Goal: Information Seeking & Learning: Learn about a topic

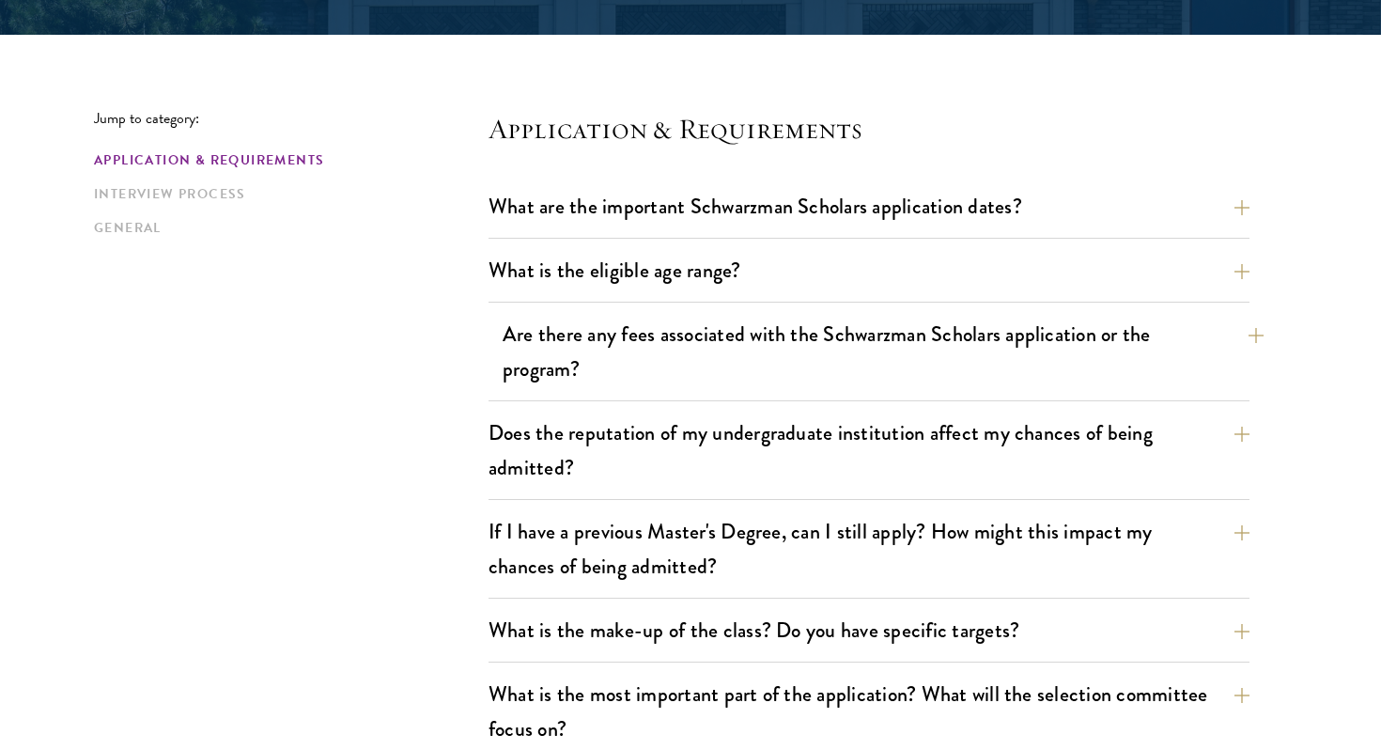
scroll to position [450, 0]
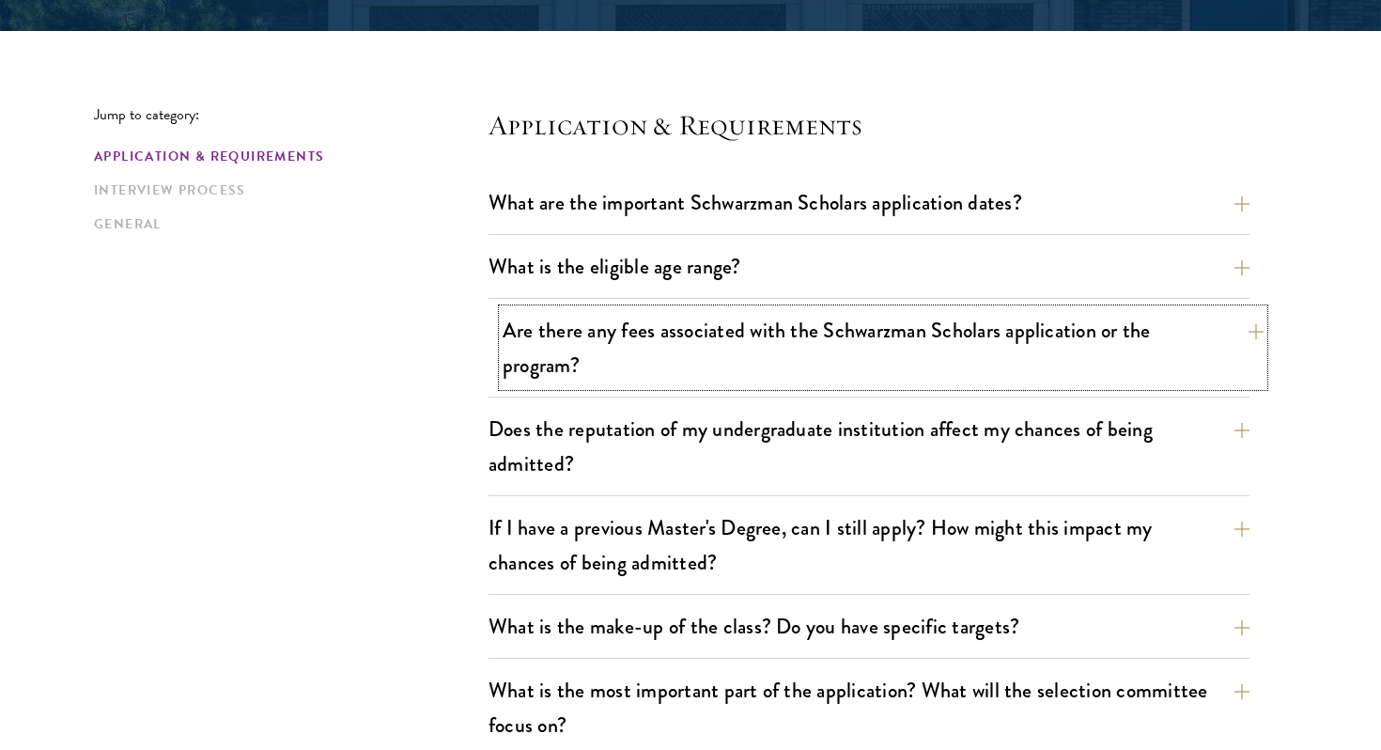
click at [661, 348] on button "Are there any fees associated with the Schwarzman Scholars application or the p…" at bounding box center [883, 347] width 761 height 77
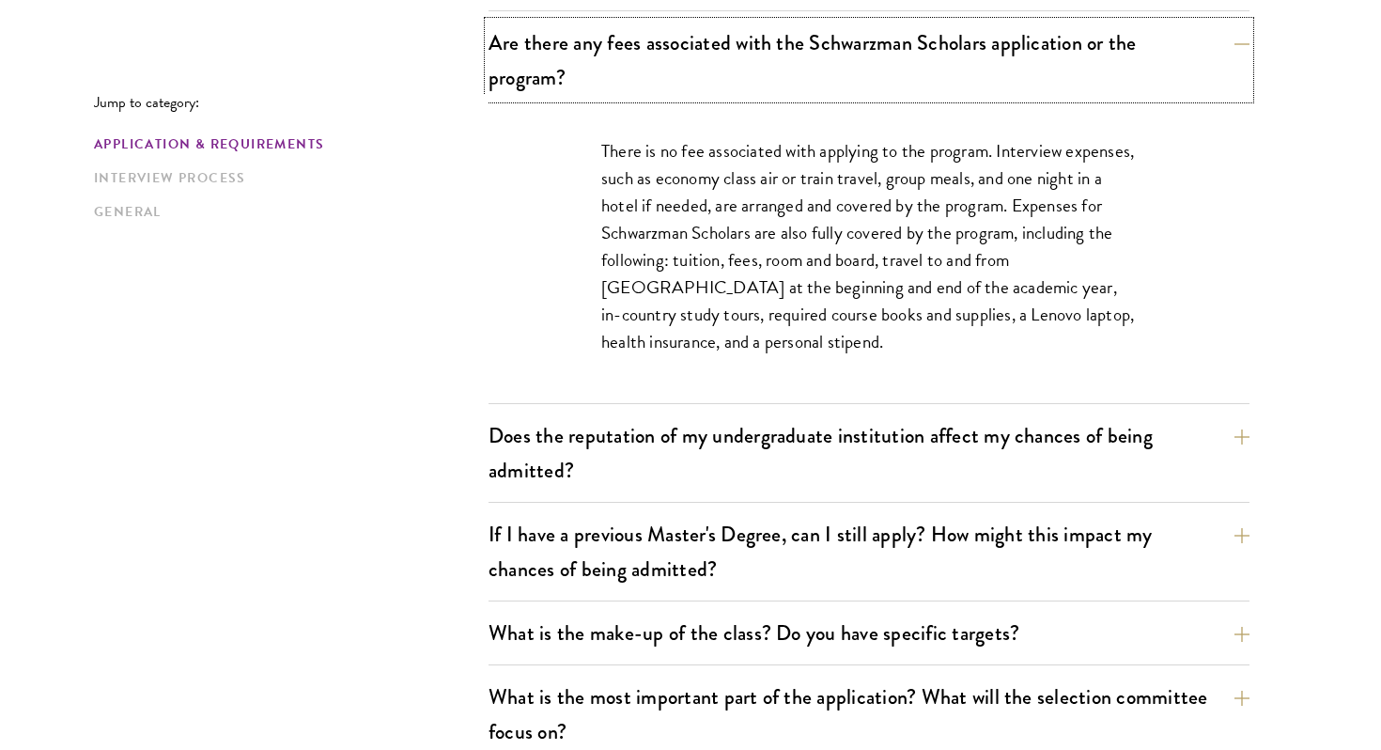
scroll to position [752, 0]
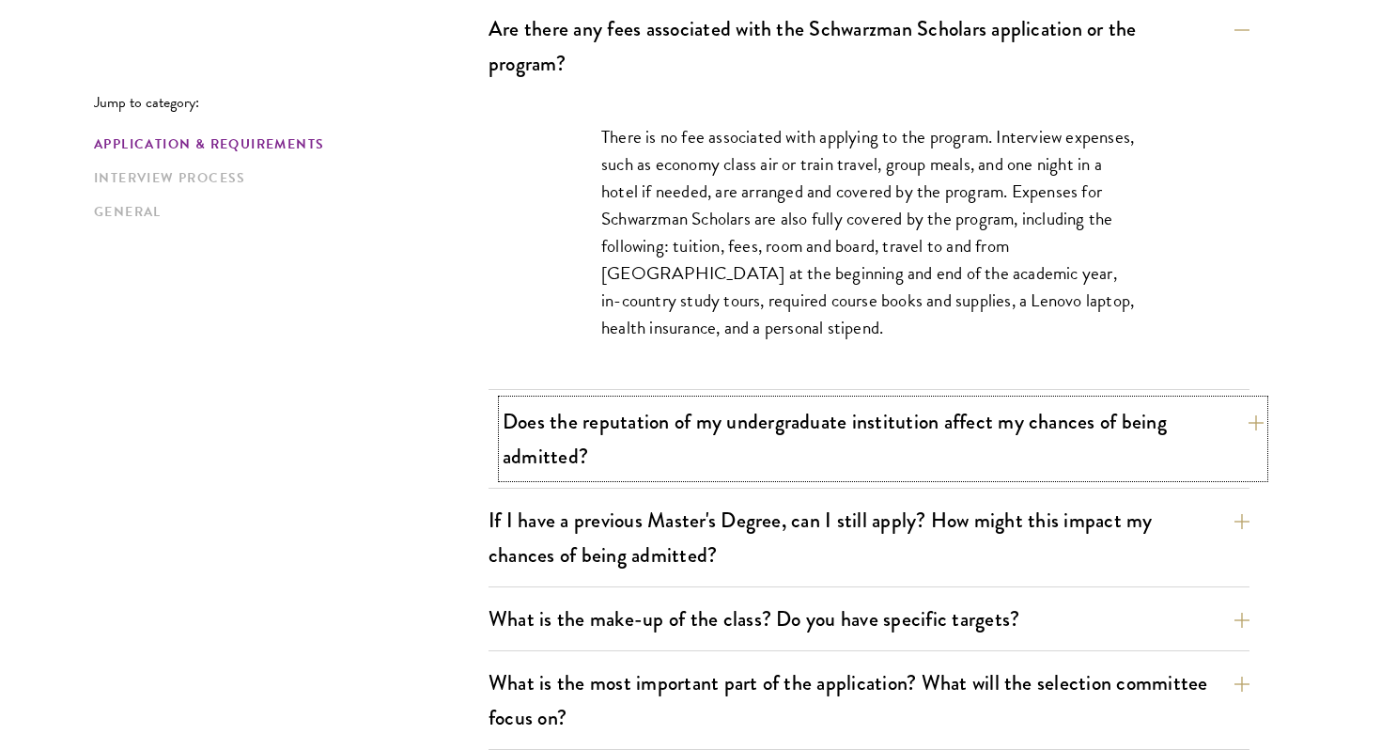
click at [690, 439] on button "Does the reputation of my undergraduate institution affect my chances of being …" at bounding box center [883, 438] width 761 height 77
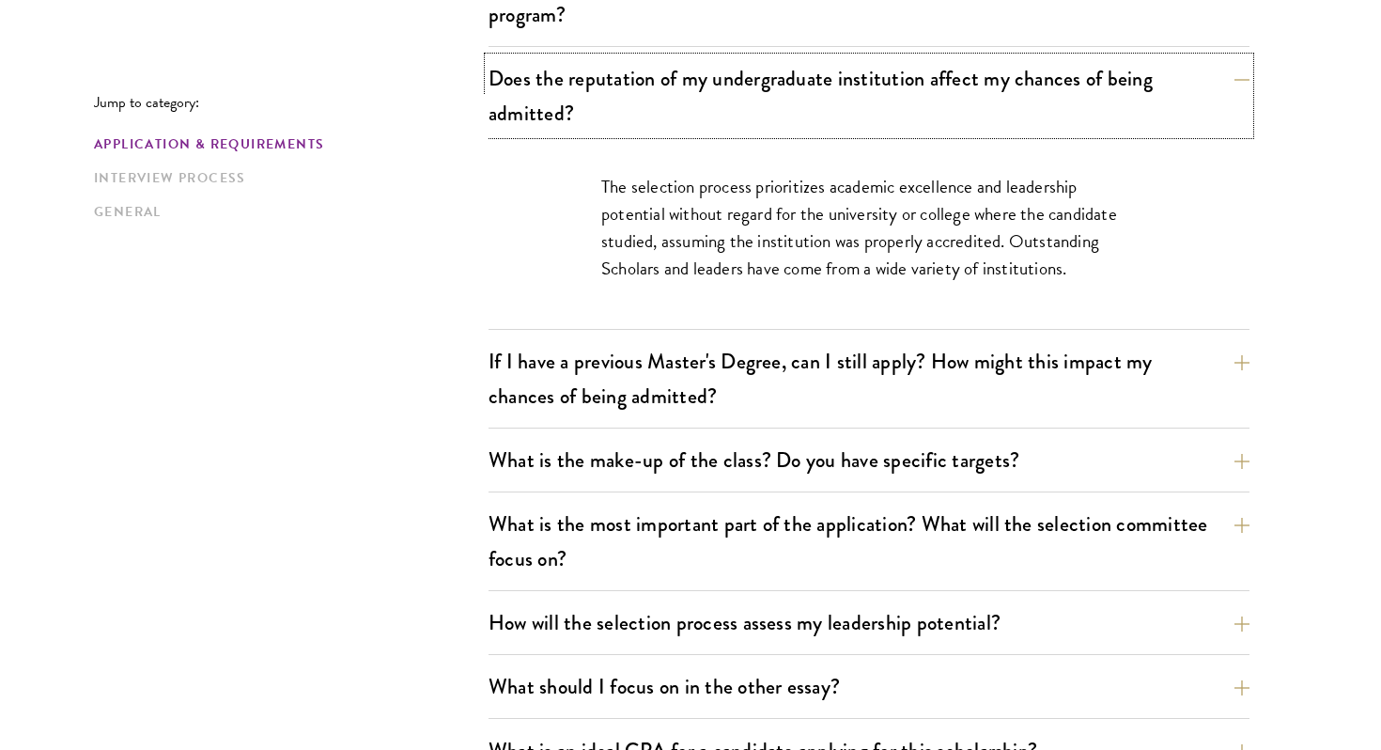
scroll to position [807, 0]
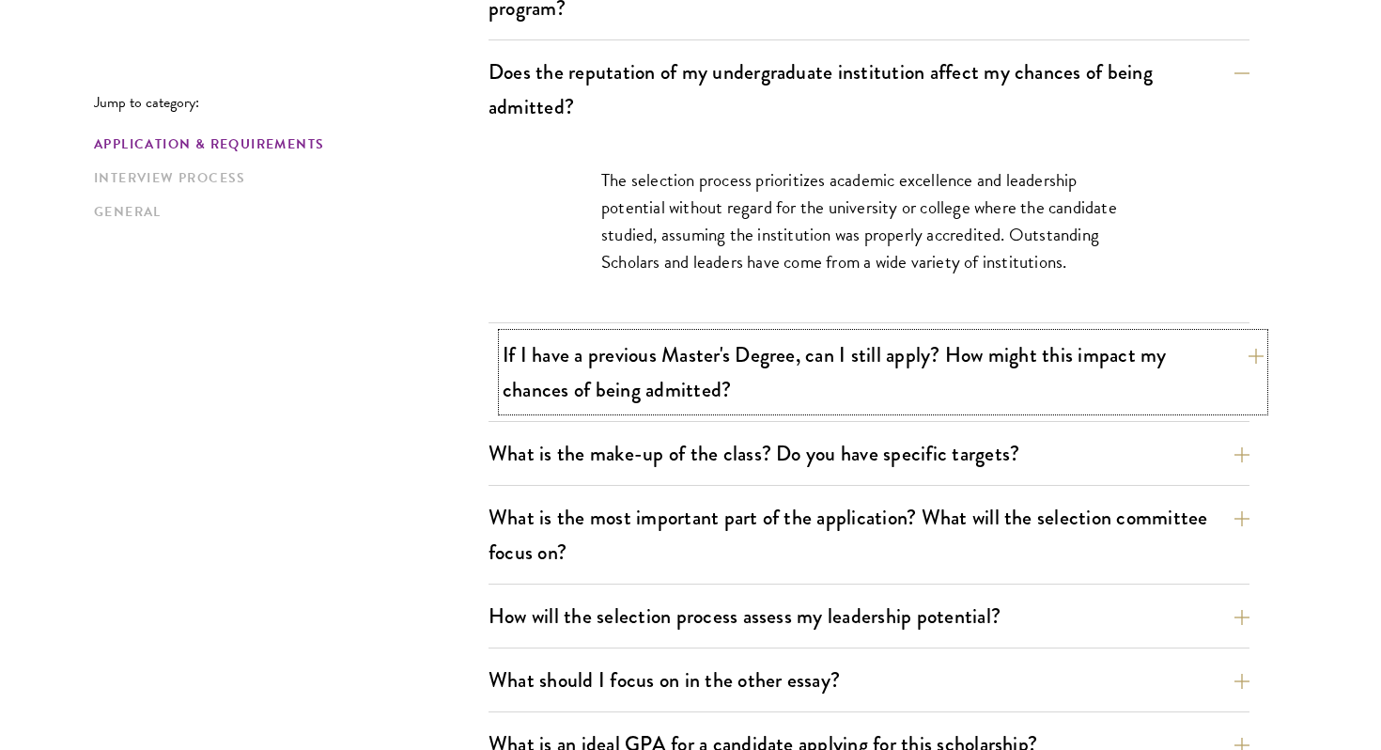
click at [620, 366] on button "If I have a previous Master's Degree, can I still apply? How might this impact …" at bounding box center [883, 372] width 761 height 77
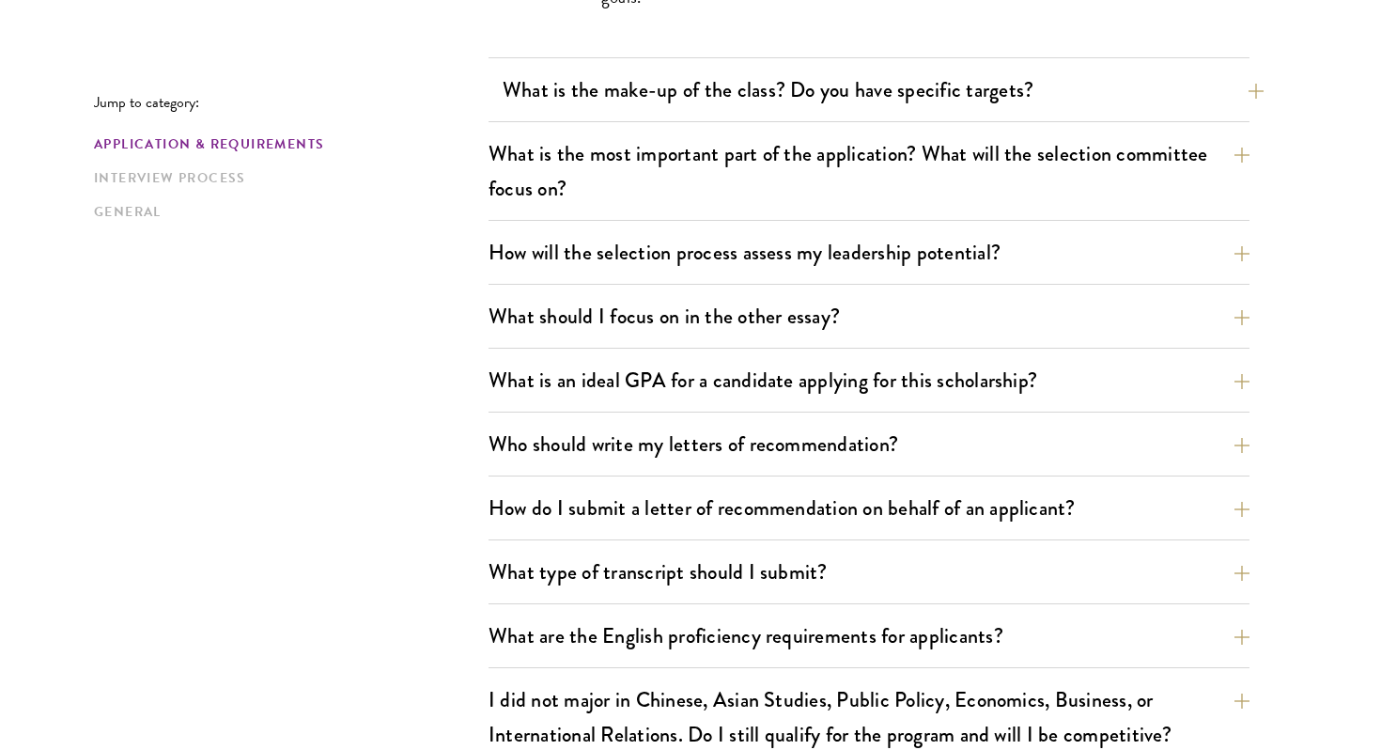
scroll to position [1242, 0]
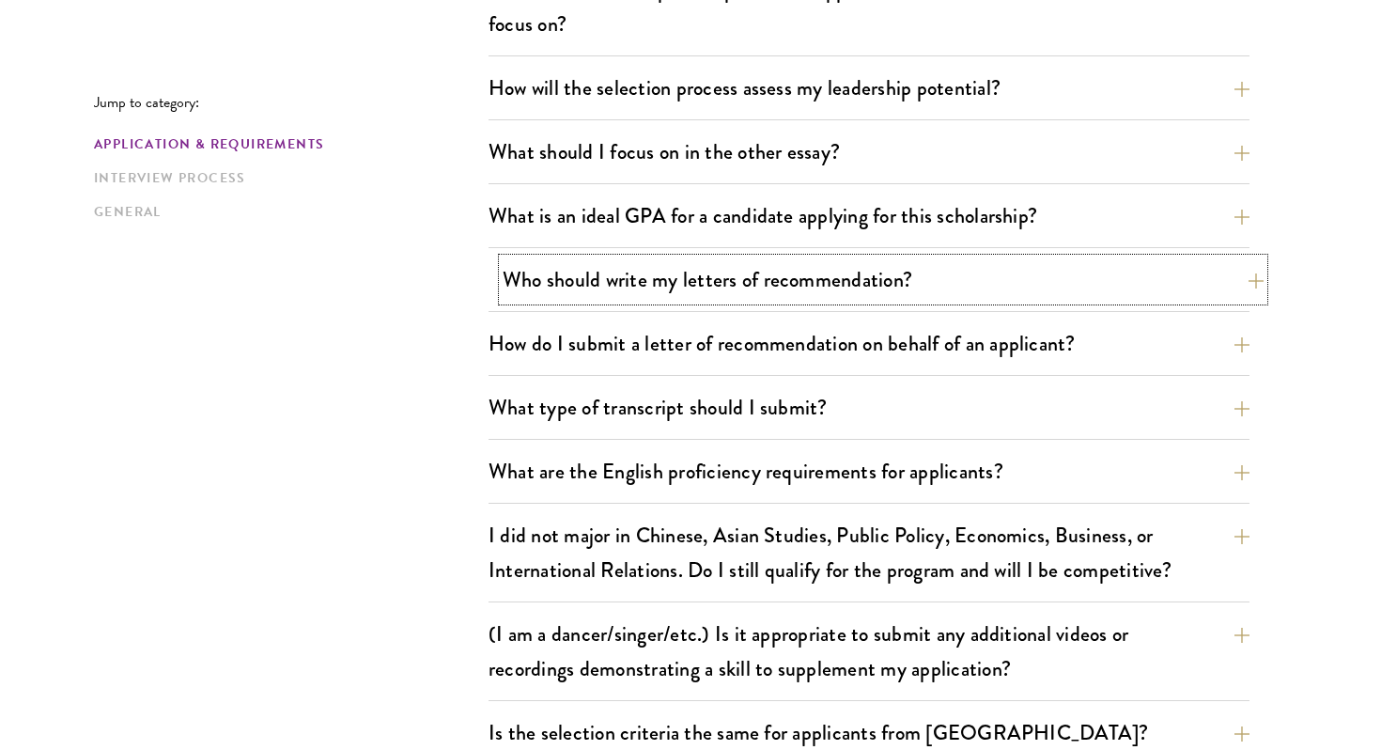
click at [581, 288] on button "Who should write my letters of recommendation?" at bounding box center [883, 279] width 761 height 42
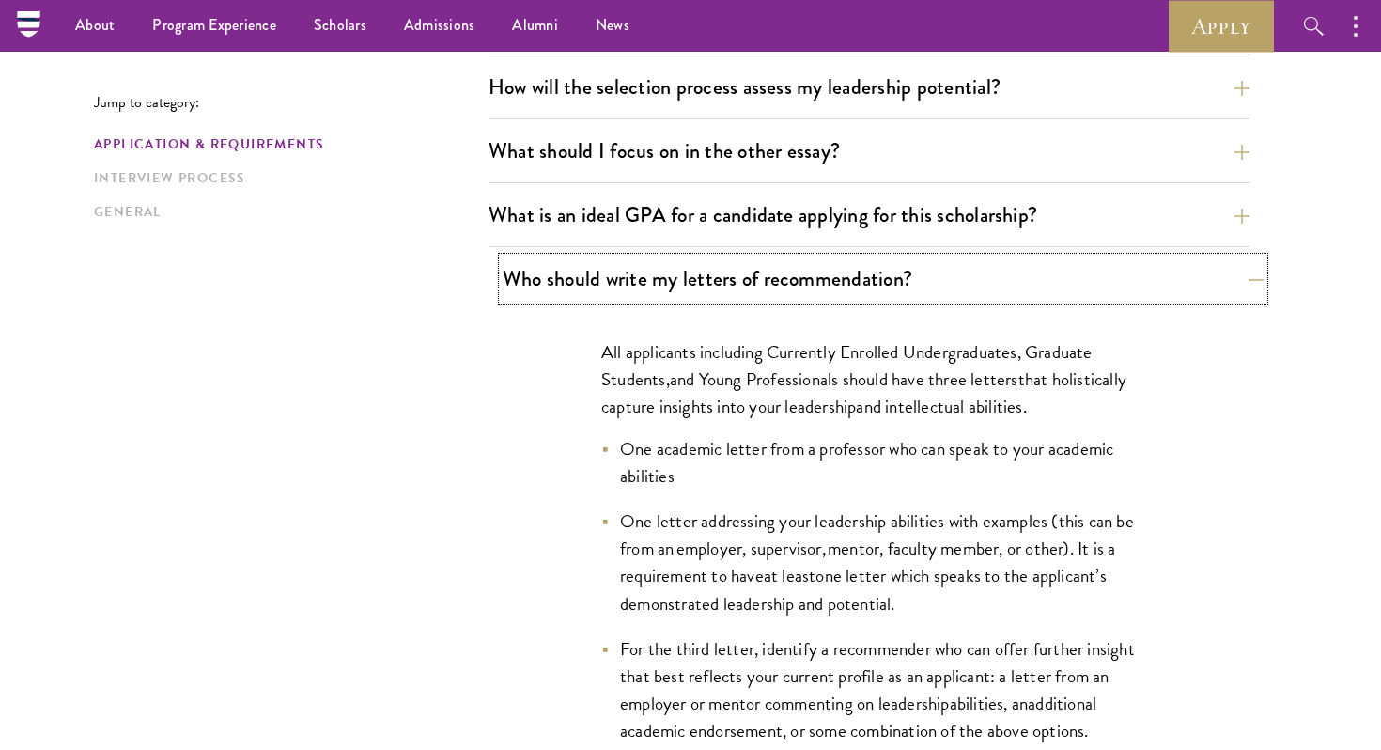
scroll to position [1151, 0]
click at [581, 288] on button "Who should write my letters of recommendation?" at bounding box center [883, 279] width 761 height 42
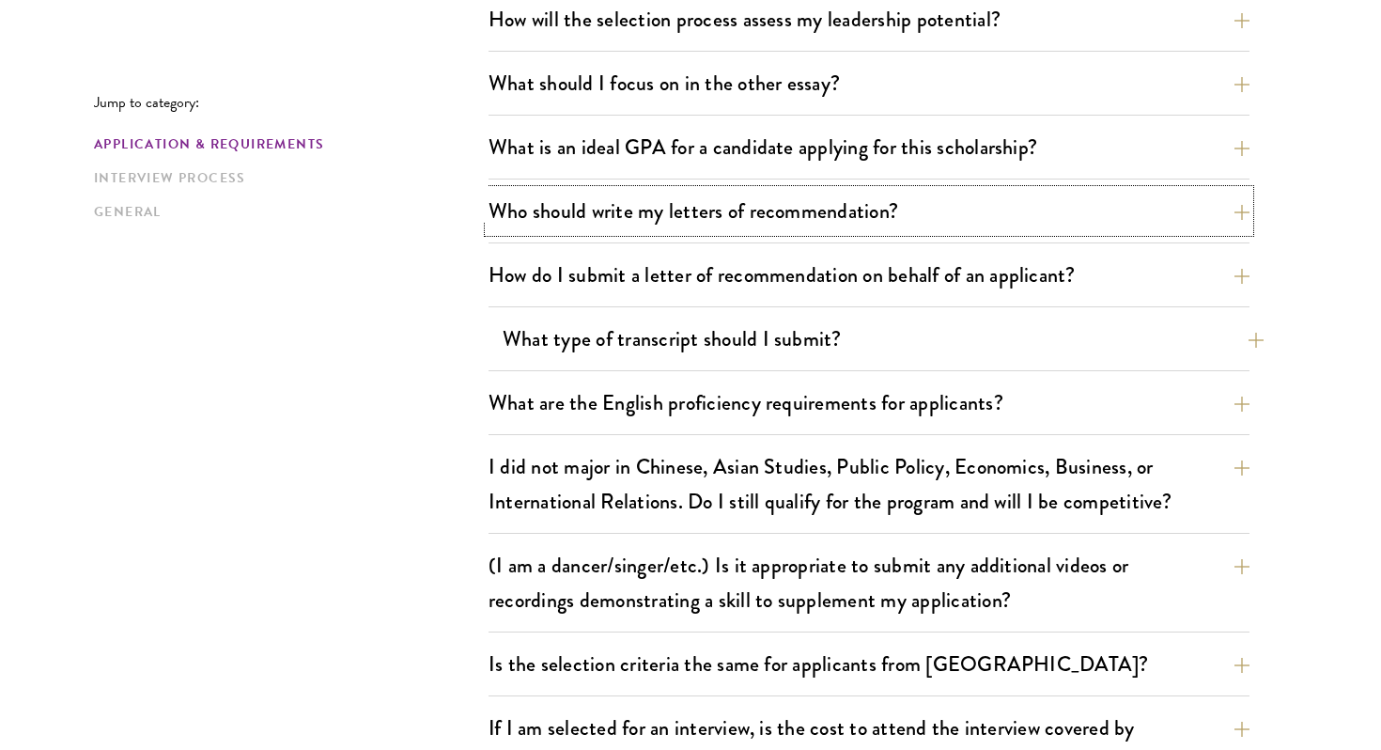
scroll to position [1231, 0]
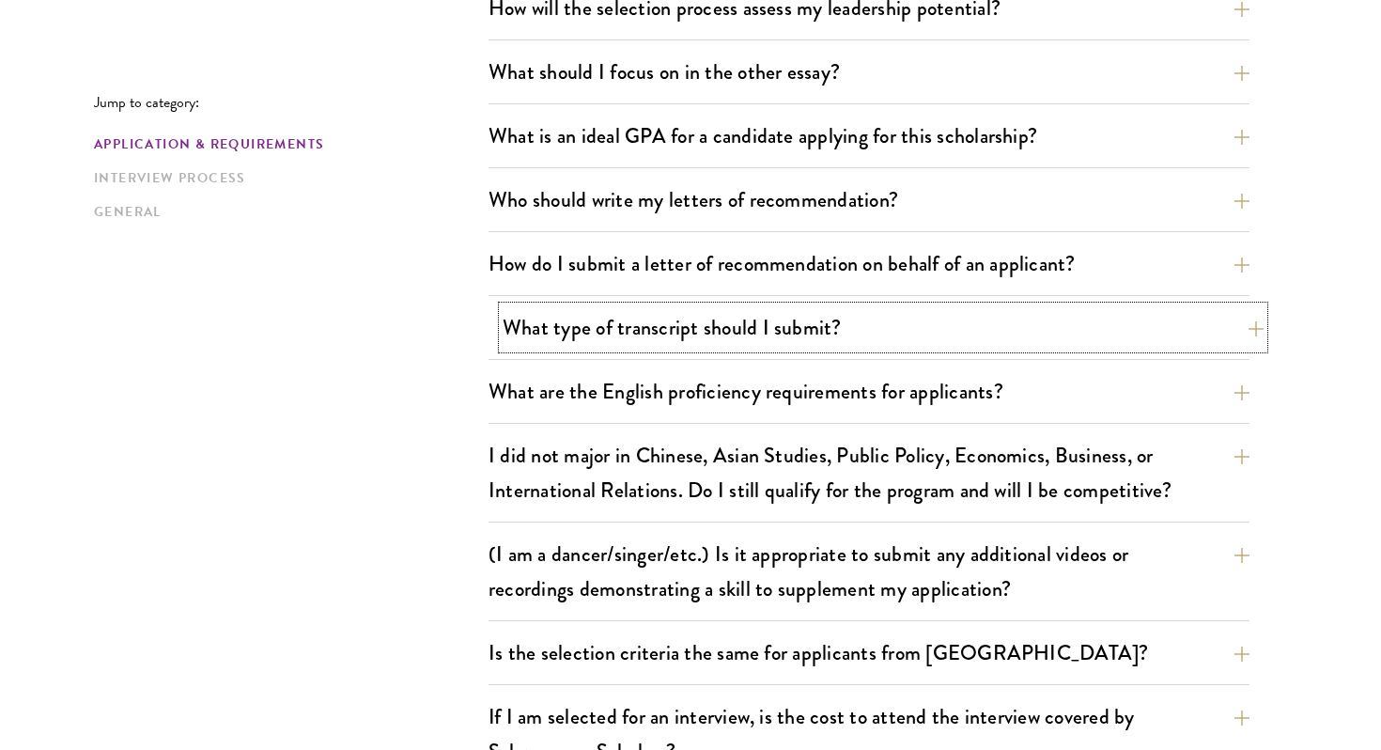
click at [596, 339] on button "What type of transcript should I submit?" at bounding box center [883, 327] width 761 height 42
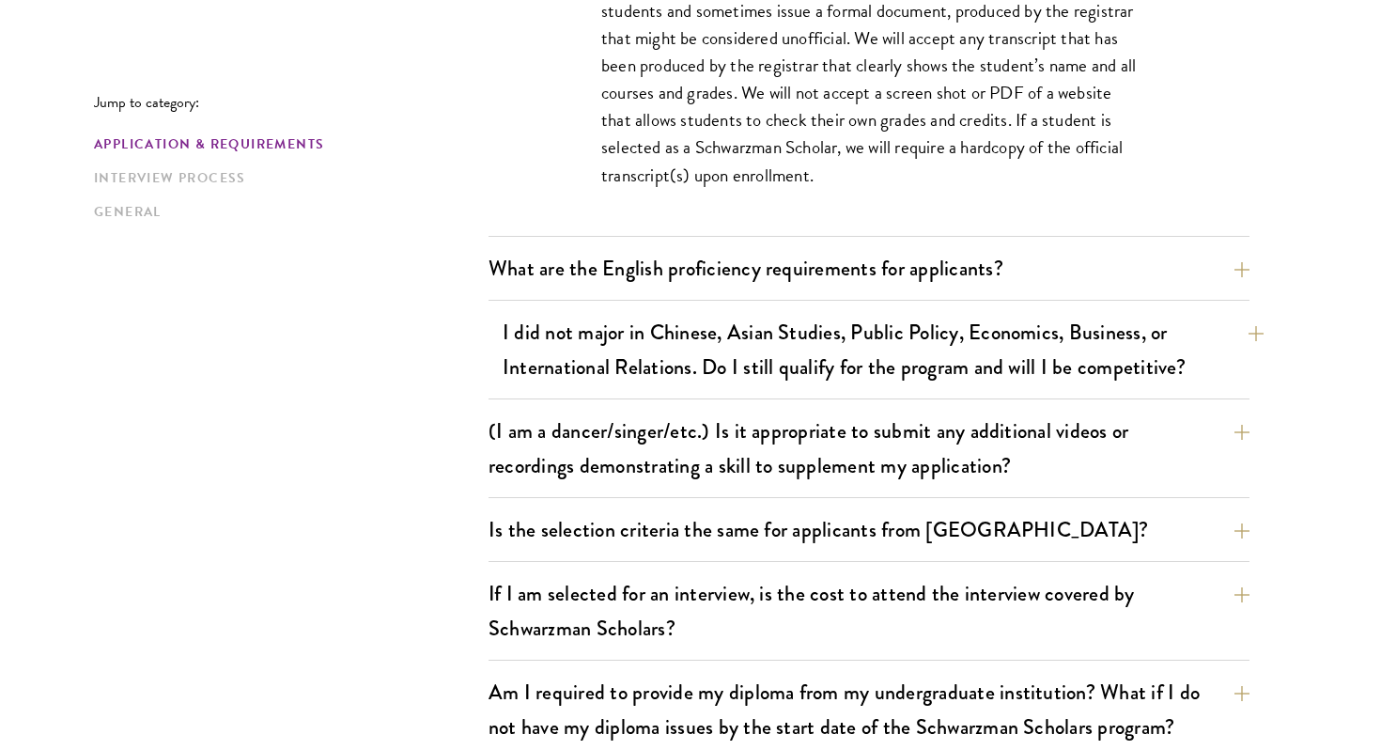
scroll to position [1679, 0]
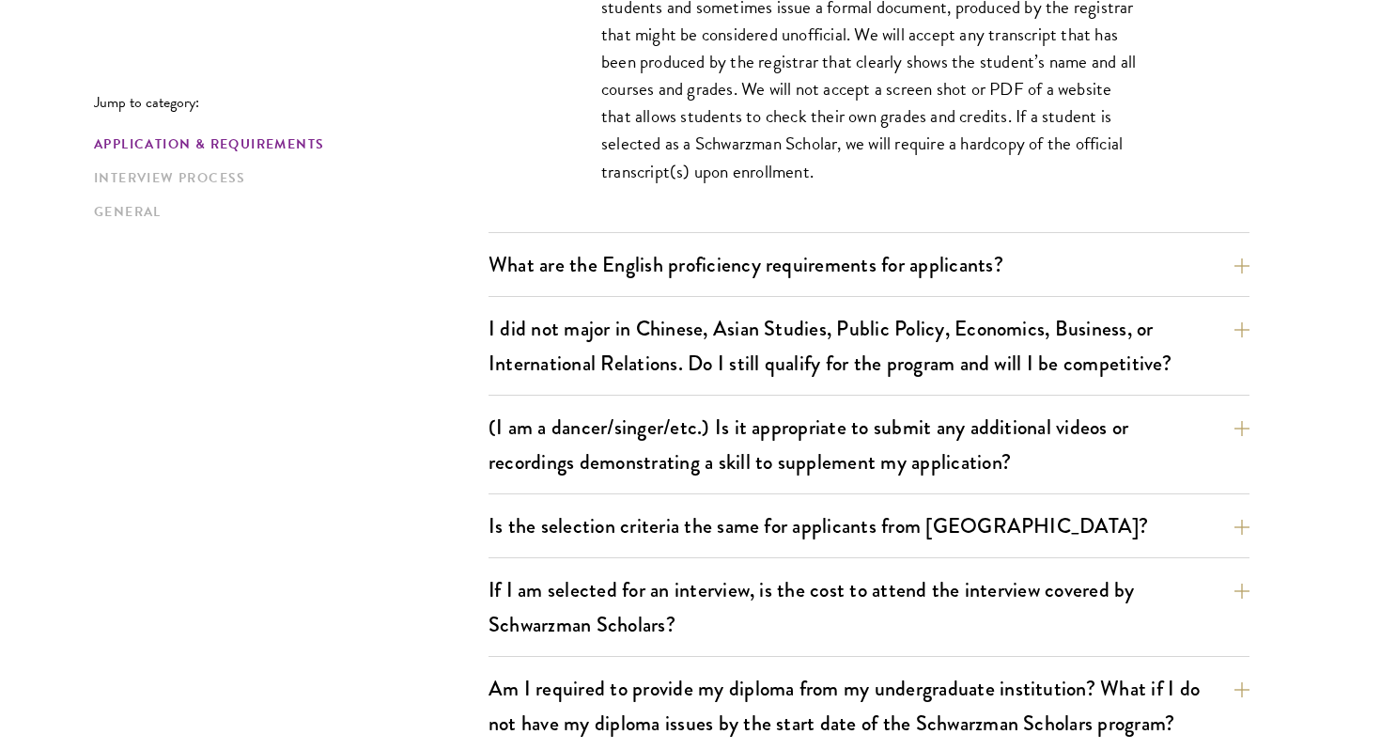
click at [547, 388] on div "I did not major in Chinese, Asian Studies, Public Policy, Economics, Business, …" at bounding box center [869, 351] width 761 height 88
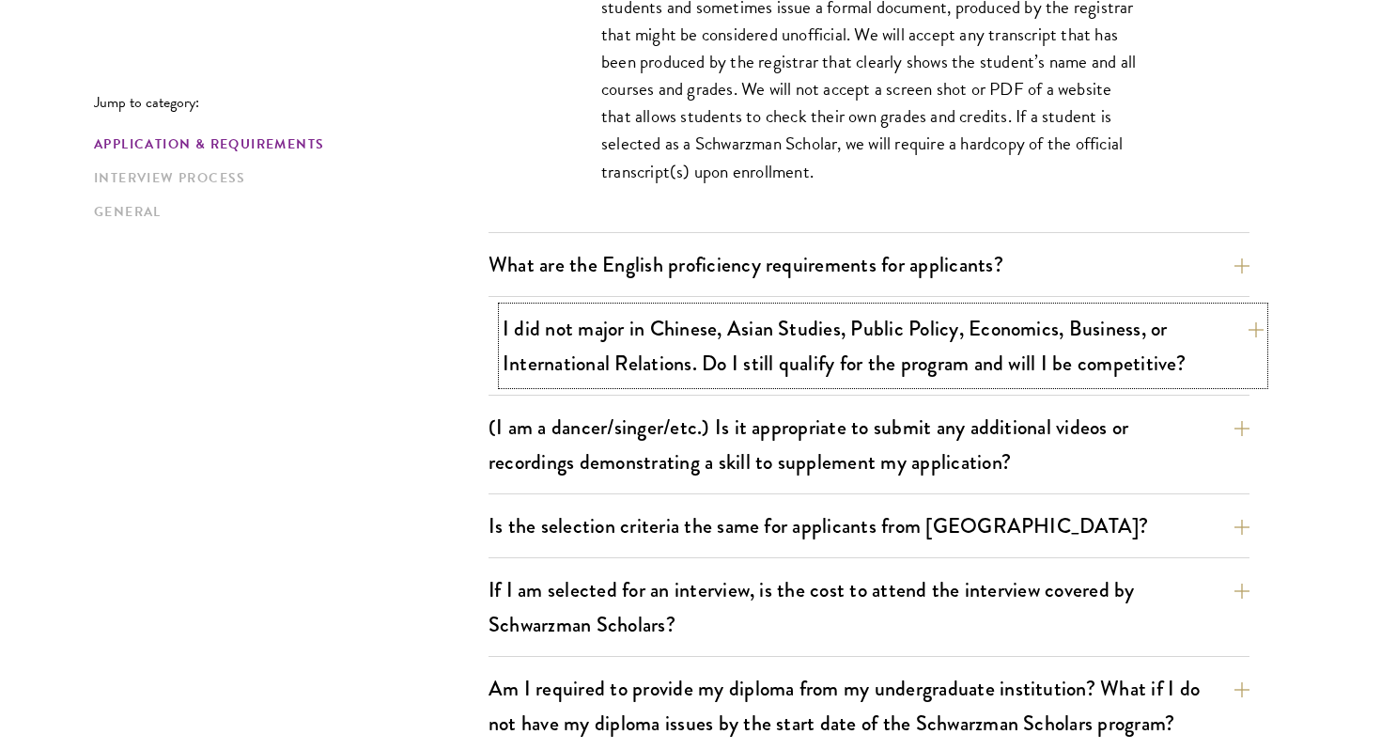
click at [533, 340] on button "I did not major in Chinese, Asian Studies, Public Policy, Economics, Business, …" at bounding box center [883, 345] width 761 height 77
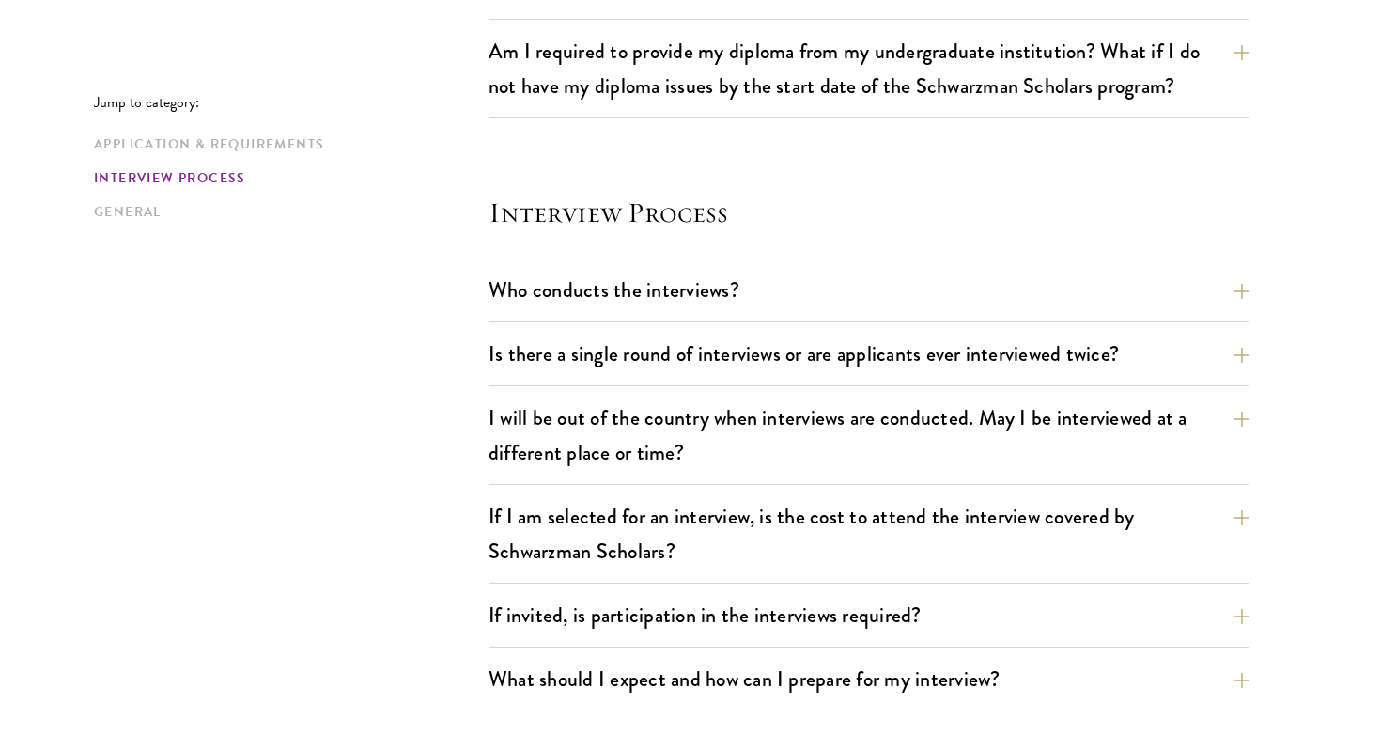
scroll to position [2364, 0]
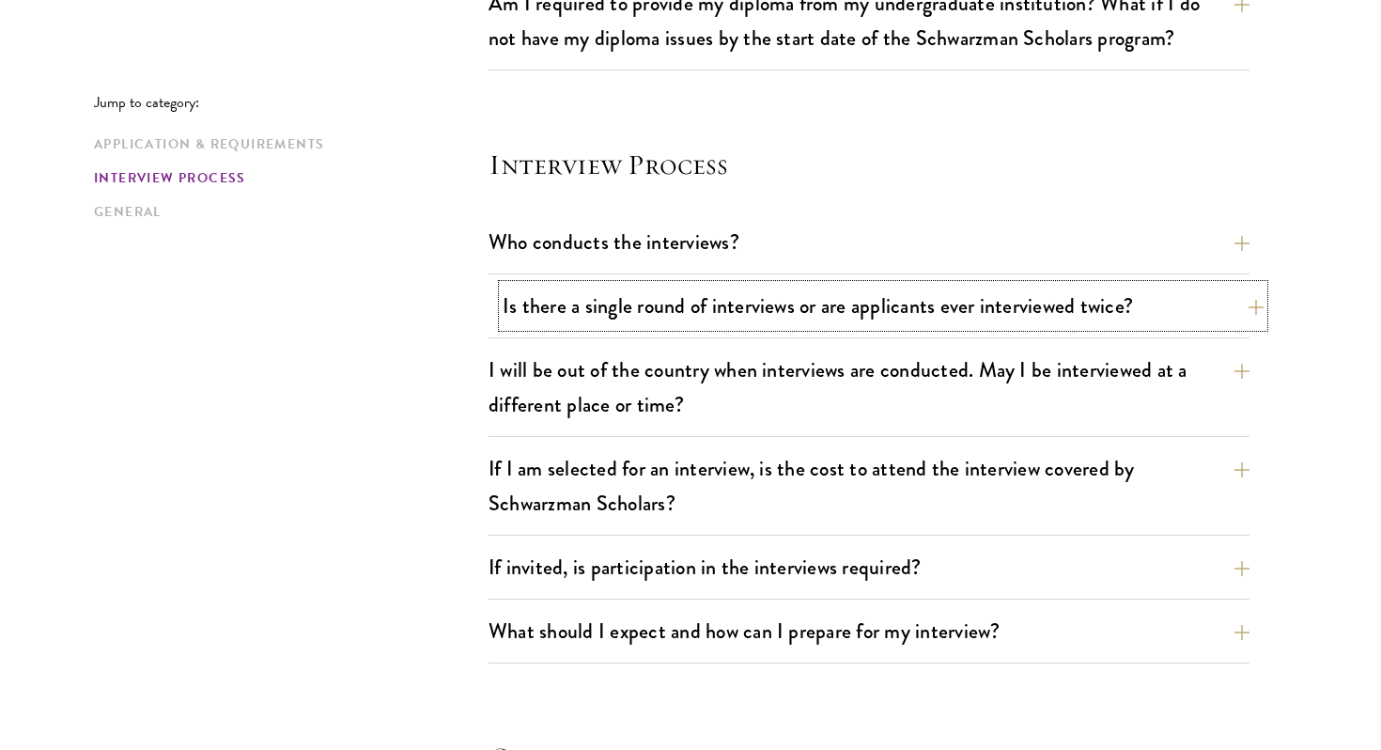
click at [539, 303] on button "Is there a single round of interviews or are applicants ever interviewed twice?" at bounding box center [883, 306] width 761 height 42
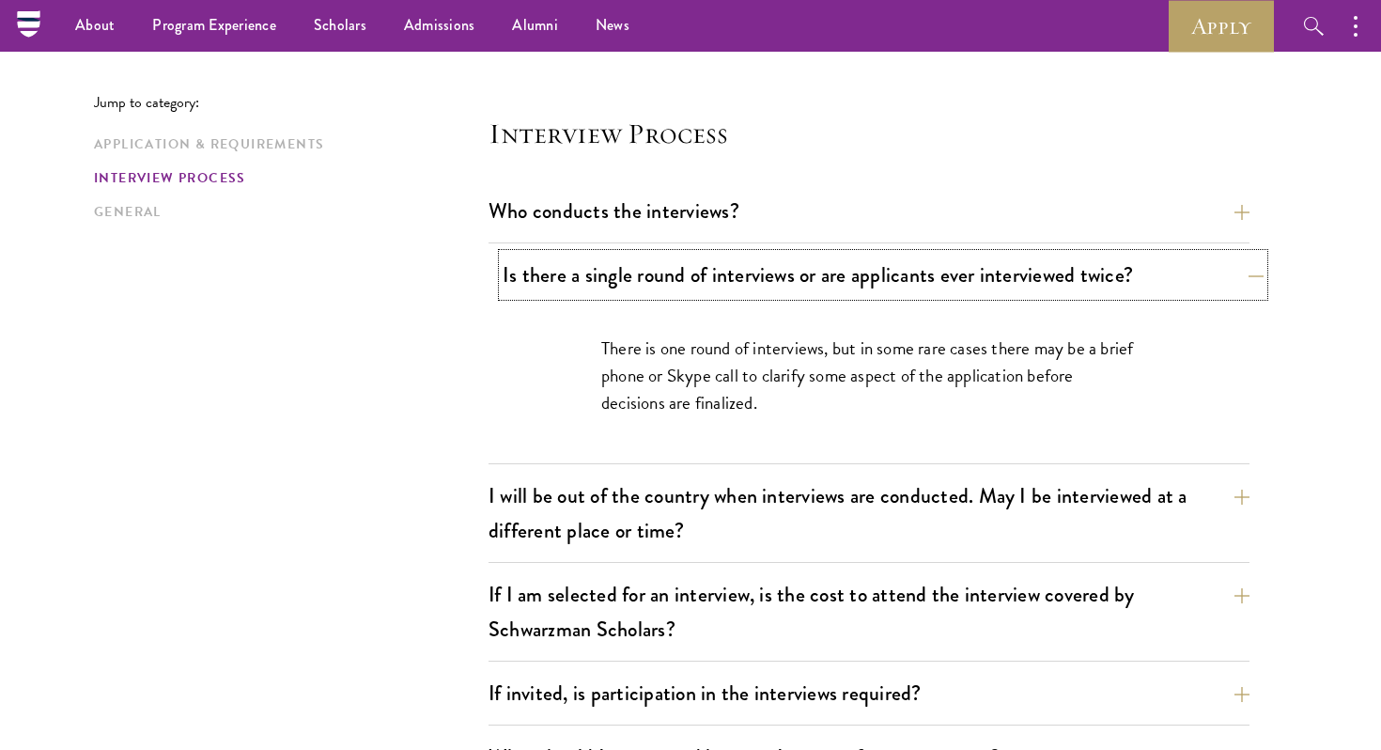
scroll to position [2042, 0]
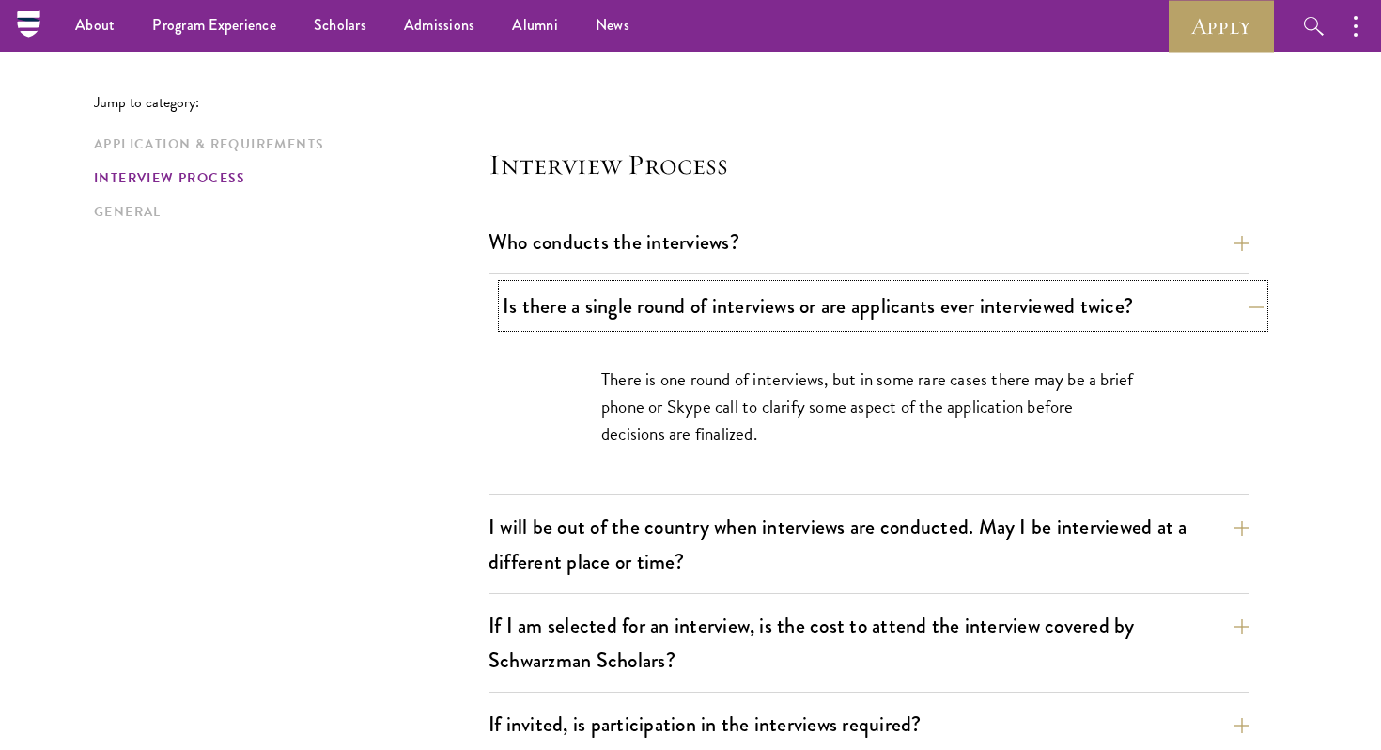
click at [665, 295] on button "Is there a single round of interviews or are applicants ever interviewed twice?" at bounding box center [883, 306] width 761 height 42
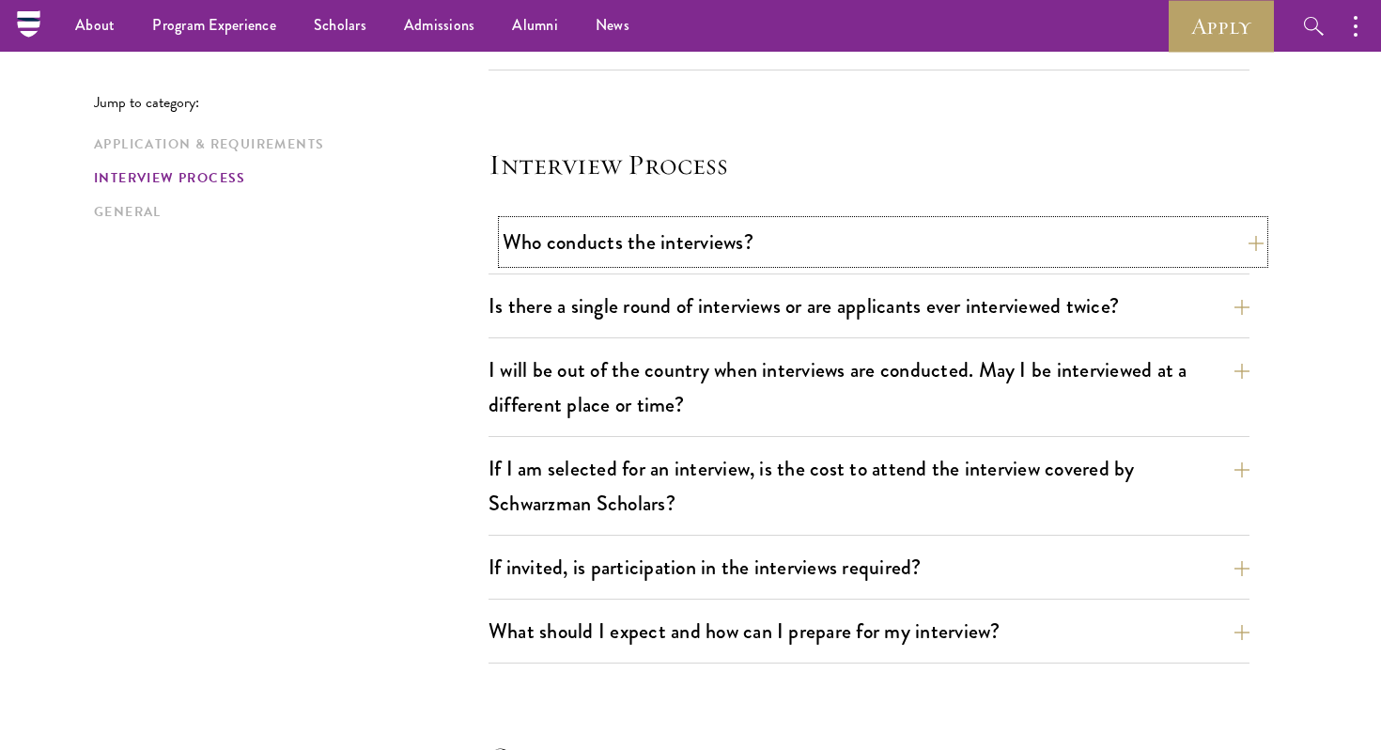
click at [644, 259] on button "Who conducts the interviews?" at bounding box center [883, 242] width 761 height 42
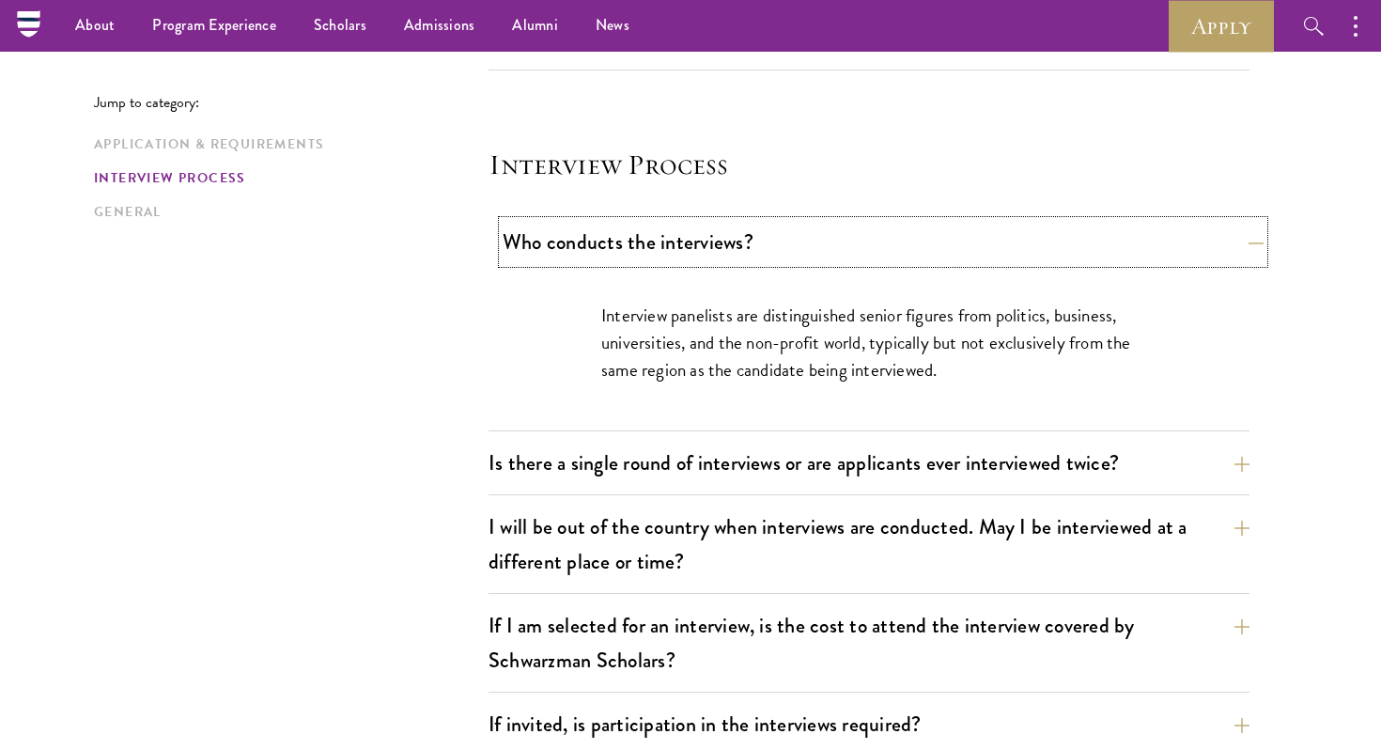
click at [644, 259] on button "Who conducts the interviews?" at bounding box center [883, 242] width 761 height 42
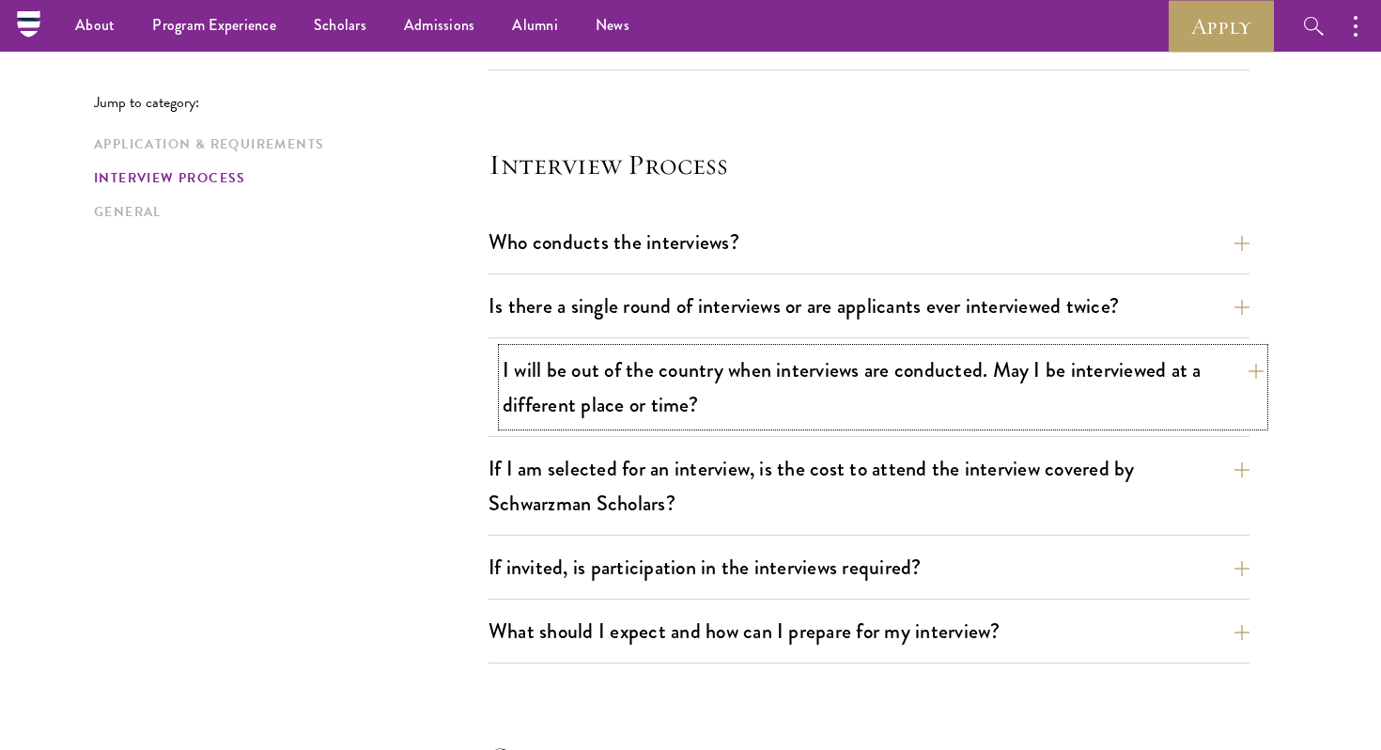
click at [681, 376] on button "I will be out of the country when interviews are conducted. May I be interviewe…" at bounding box center [883, 387] width 761 height 77
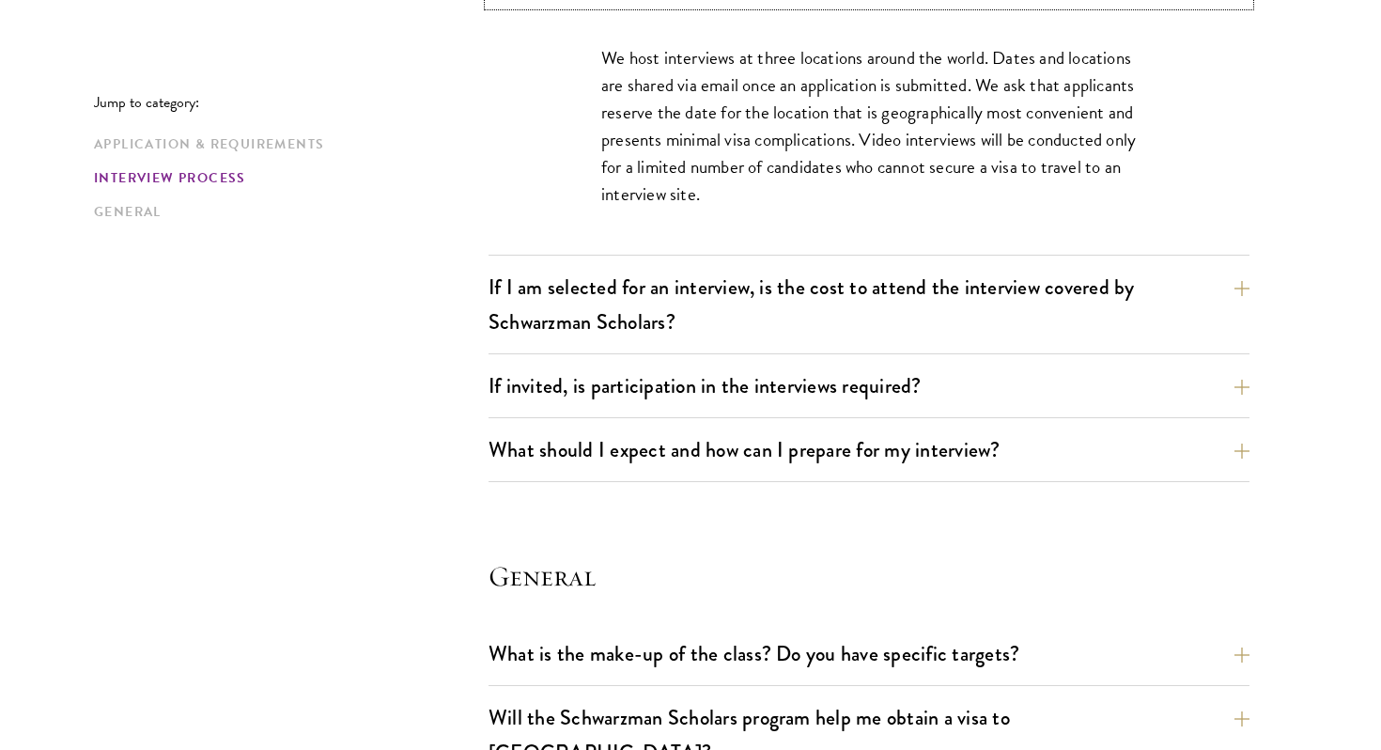
scroll to position [2463, 0]
click at [668, 333] on button "If I am selected for an interview, is the cost to attend the interview covered …" at bounding box center [883, 303] width 761 height 77
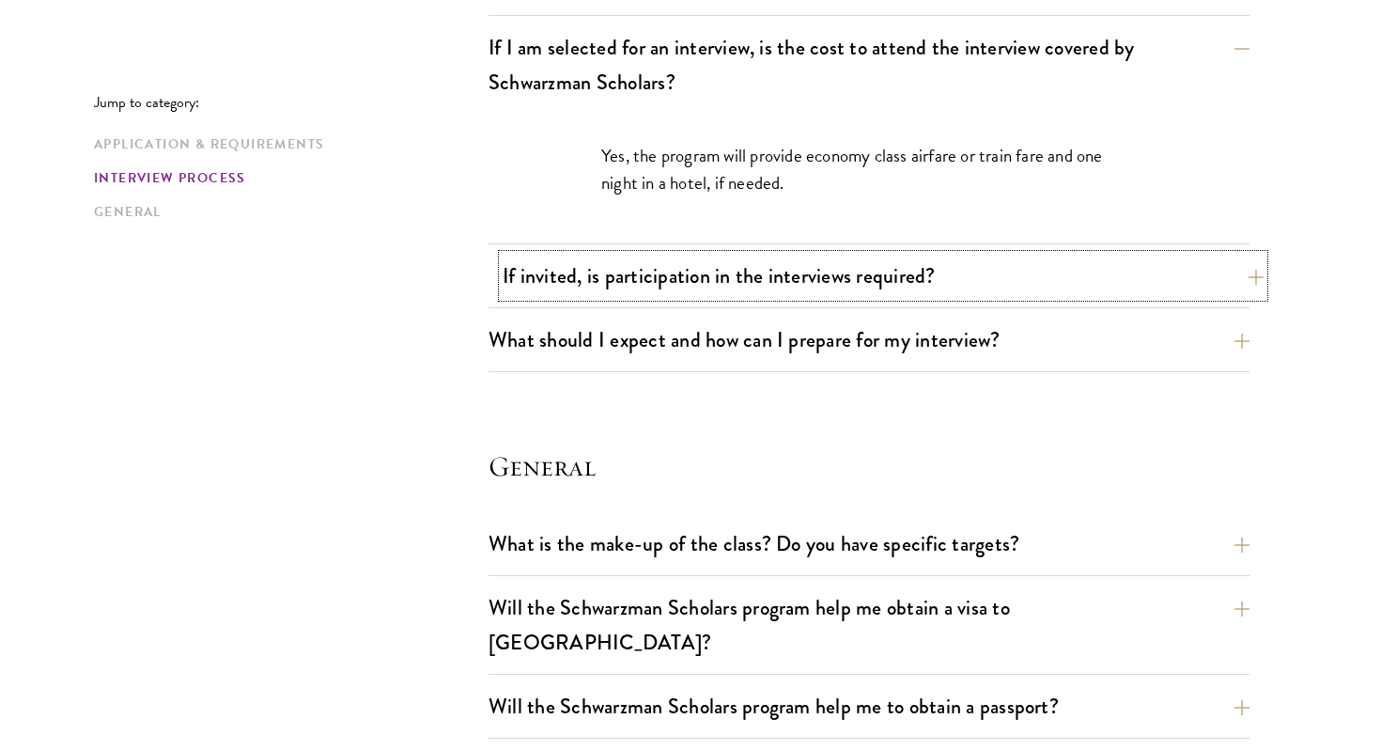
click at [588, 290] on button "If invited, is participation in the interviews required?" at bounding box center [883, 276] width 761 height 42
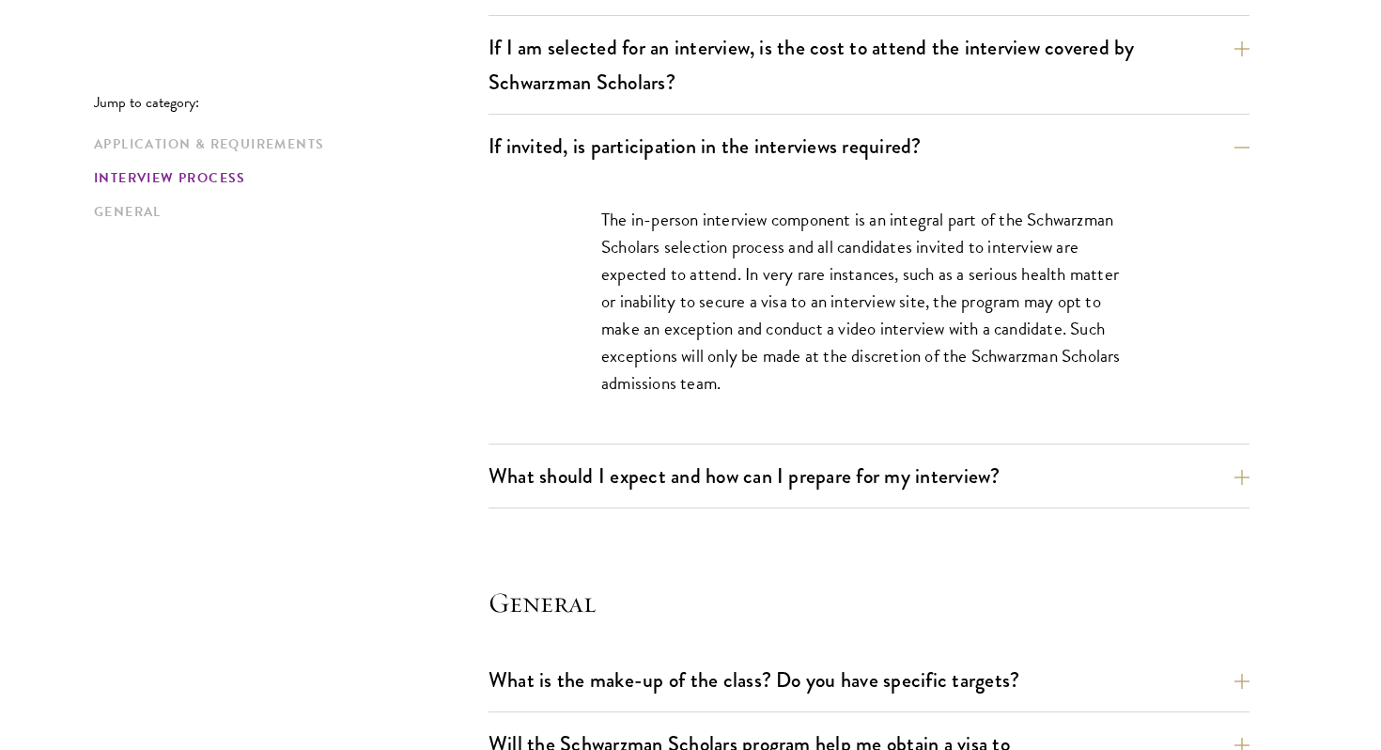
click at [575, 111] on div "If I am selected for an interview, is the cost to attend the interview covered …" at bounding box center [869, 70] width 761 height 88
click at [564, 92] on button "If I am selected for an interview, is the cost to attend the interview covered …" at bounding box center [883, 64] width 761 height 77
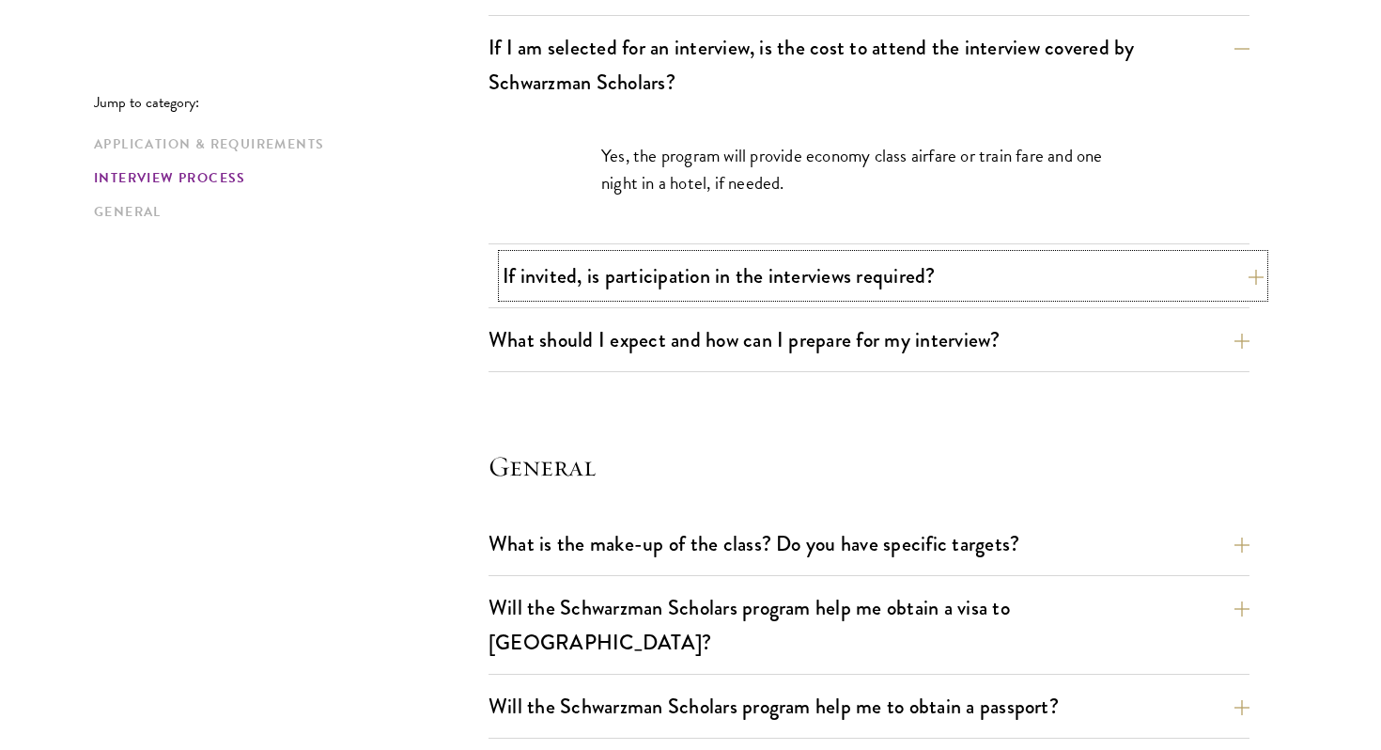
click at [594, 286] on button "If invited, is participation in the interviews required?" at bounding box center [883, 276] width 761 height 42
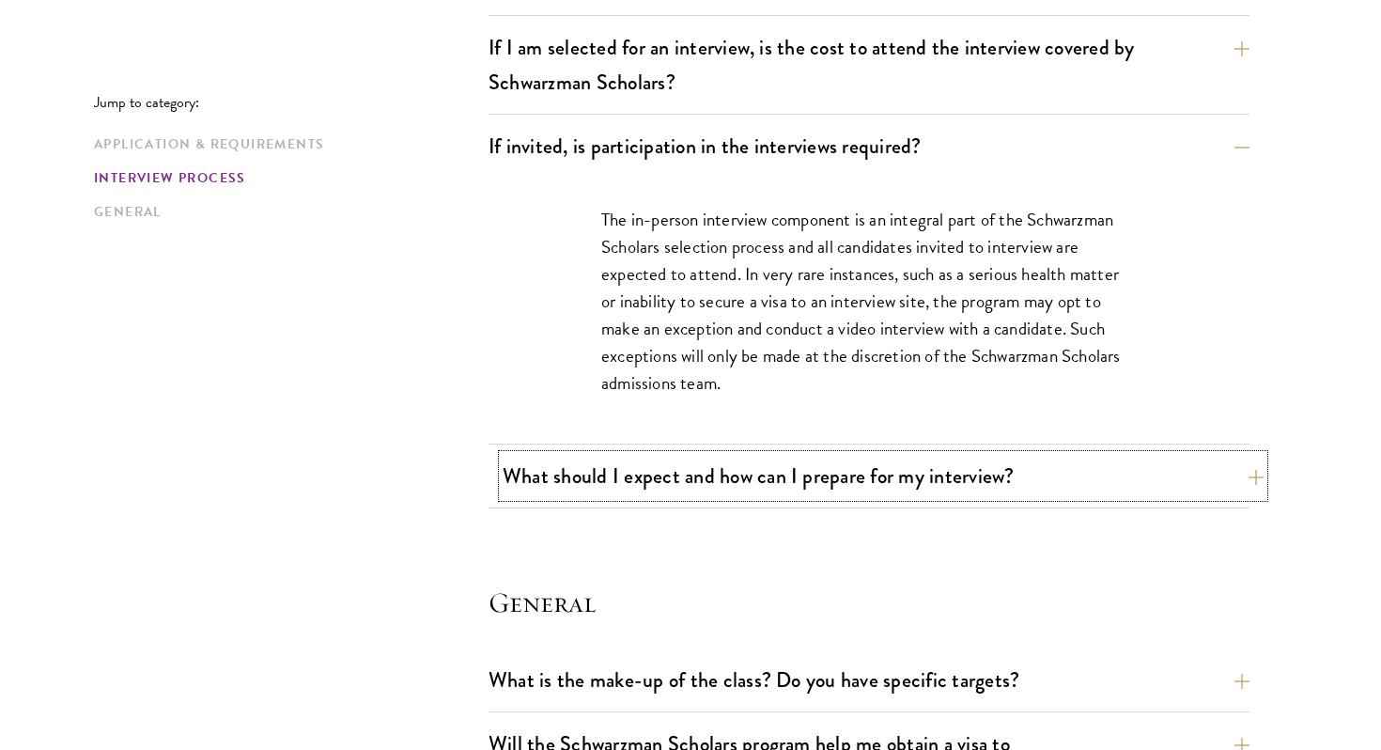
click at [591, 484] on button "What should I expect and how can I prepare for my interview?" at bounding box center [883, 476] width 761 height 42
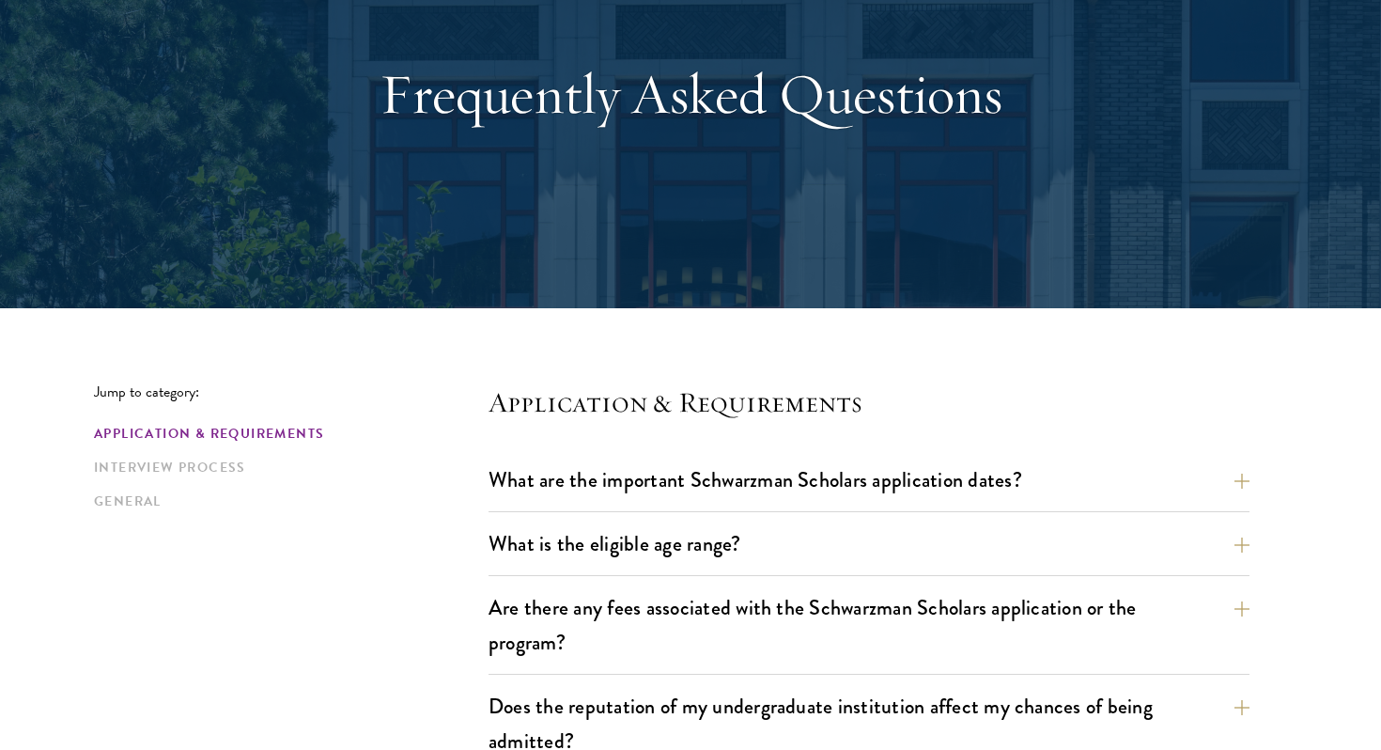
scroll to position [0, 0]
